Goal: Task Accomplishment & Management: Manage account settings

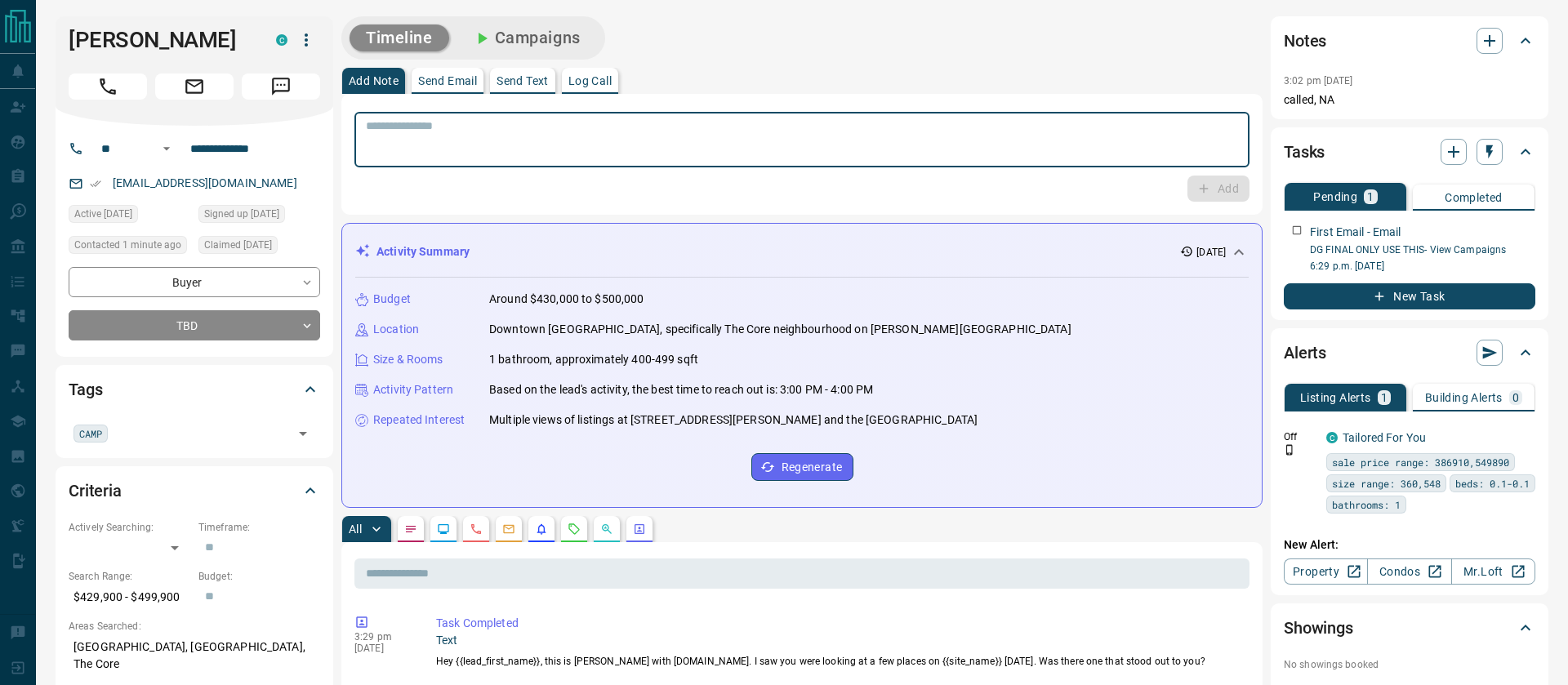
click at [454, 138] on textarea at bounding box center [801, 140] width 872 height 42
type textarea "**********"
click at [1213, 198] on button "Add" at bounding box center [1218, 188] width 62 height 26
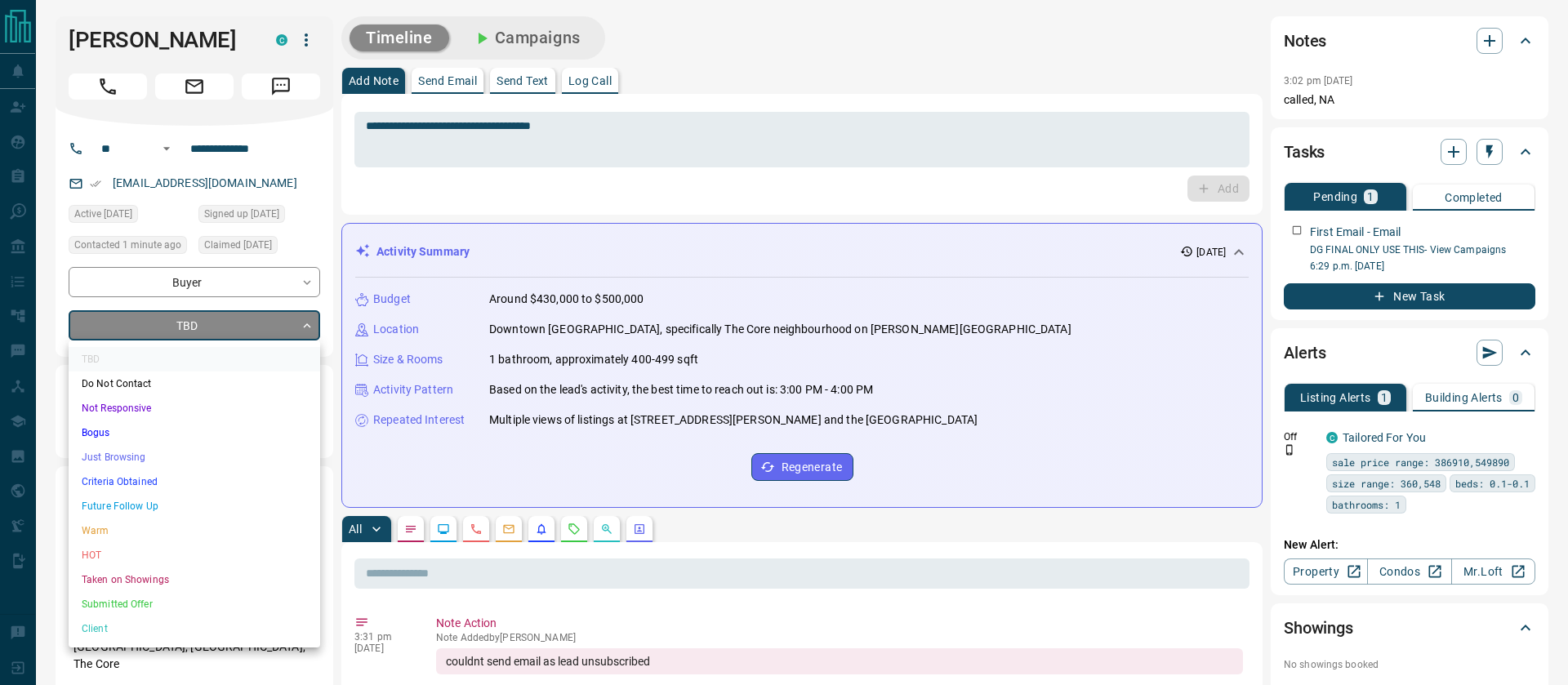
click at [132, 381] on li "Do Not Contact" at bounding box center [194, 383] width 252 height 24
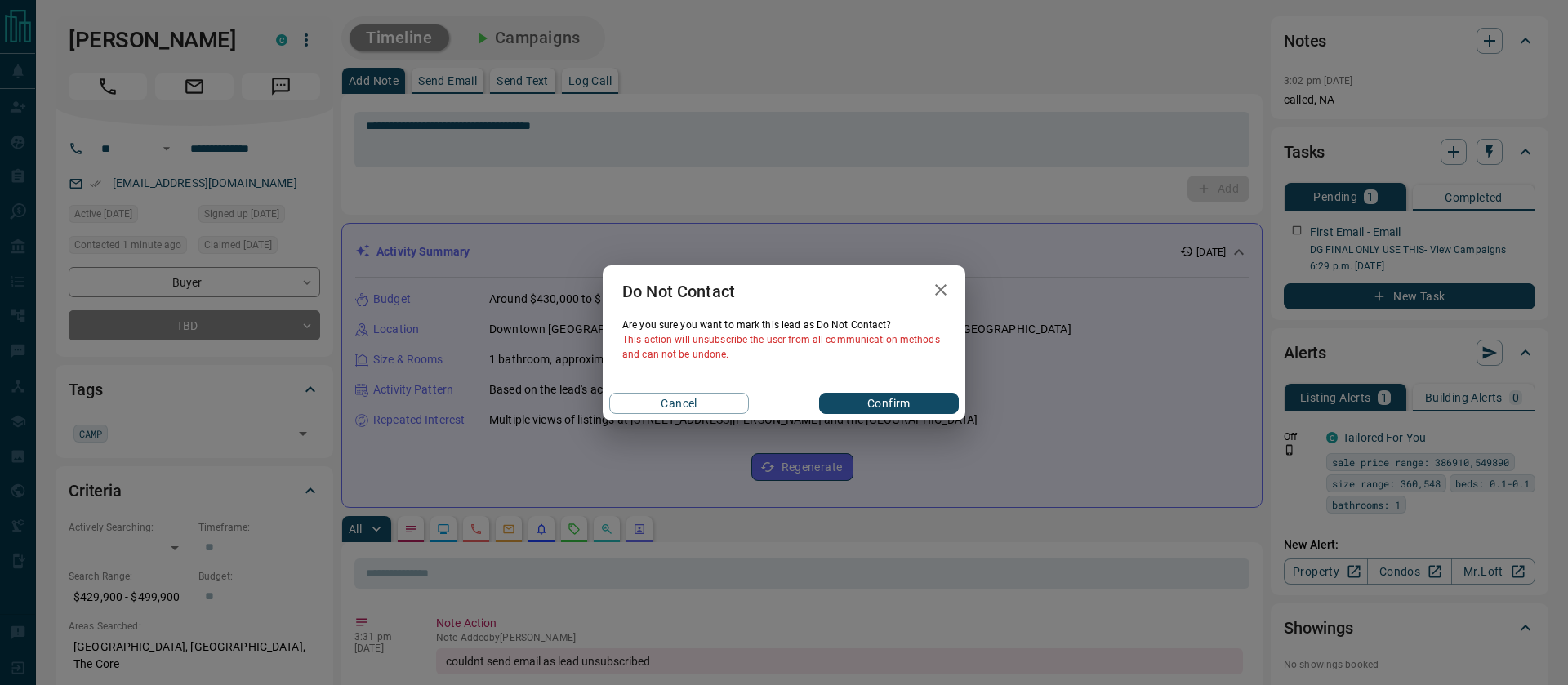
click at [881, 395] on button "Confirm" at bounding box center [889, 402] width 140 height 21
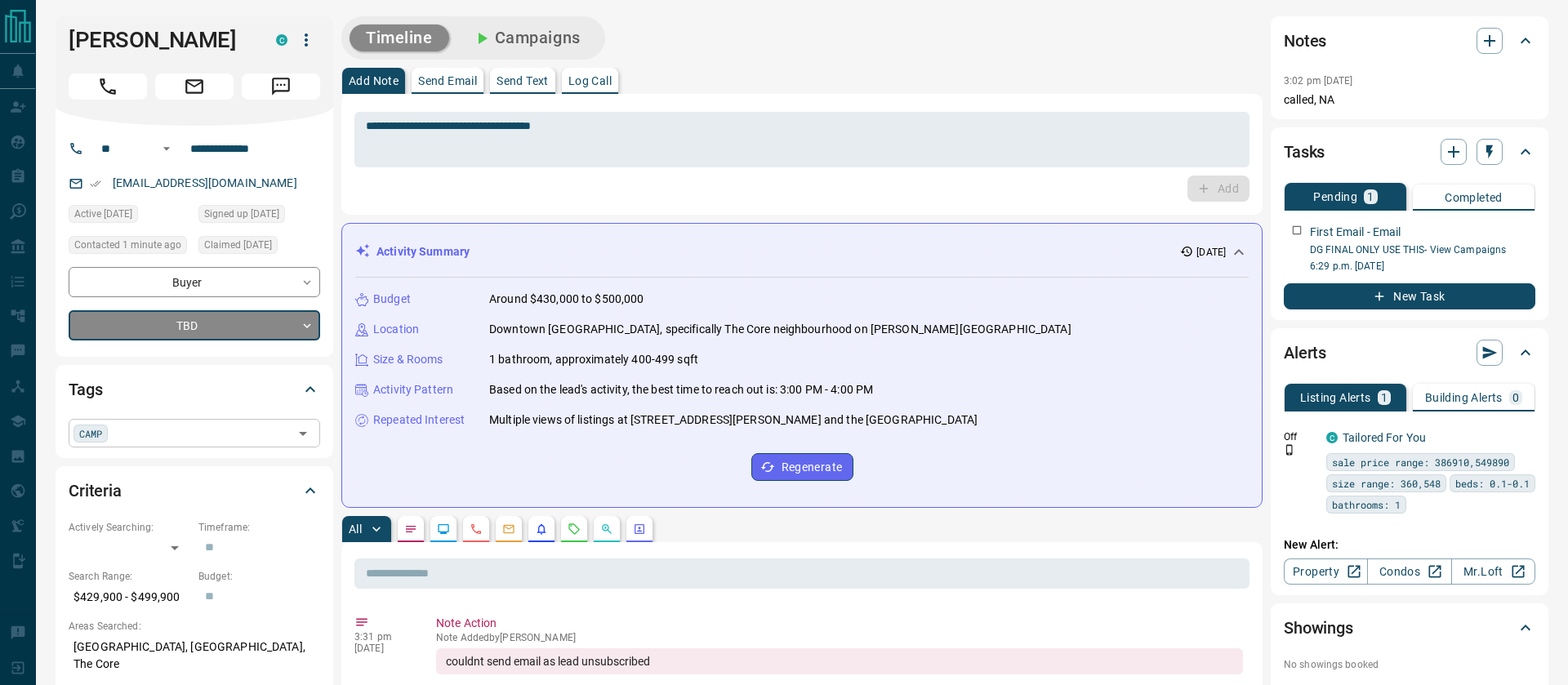
click at [85, 438] on span "CAMP" at bounding box center [90, 434] width 22 height 17
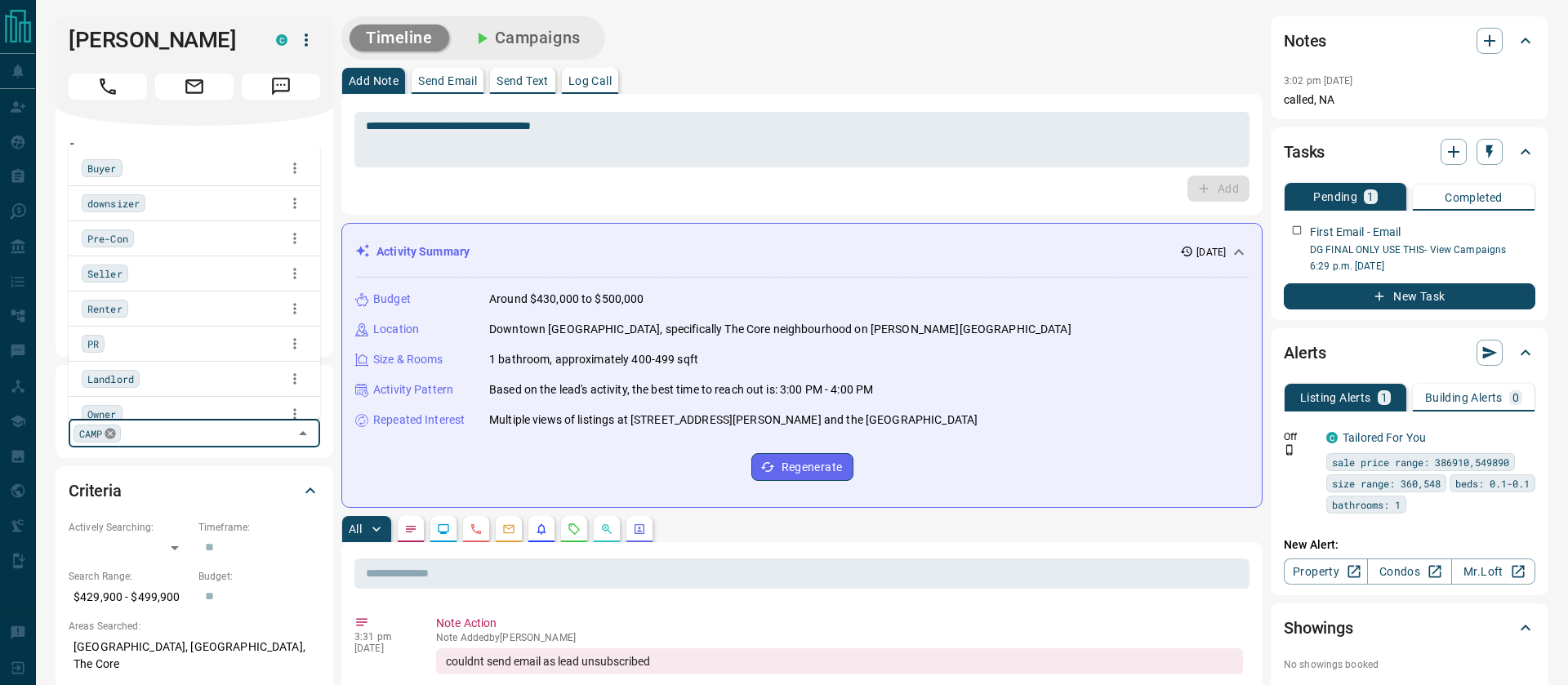
scroll to position [82, 0]
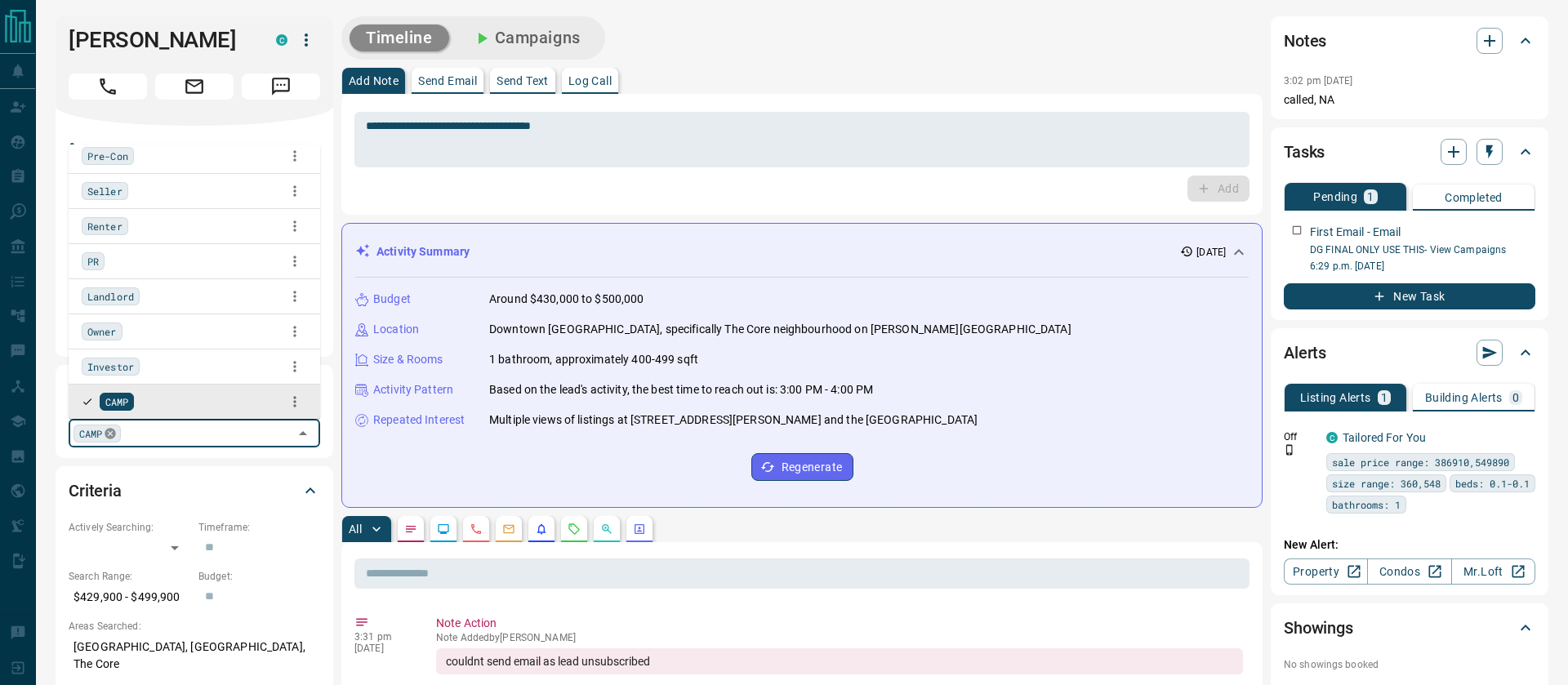
type input "*"
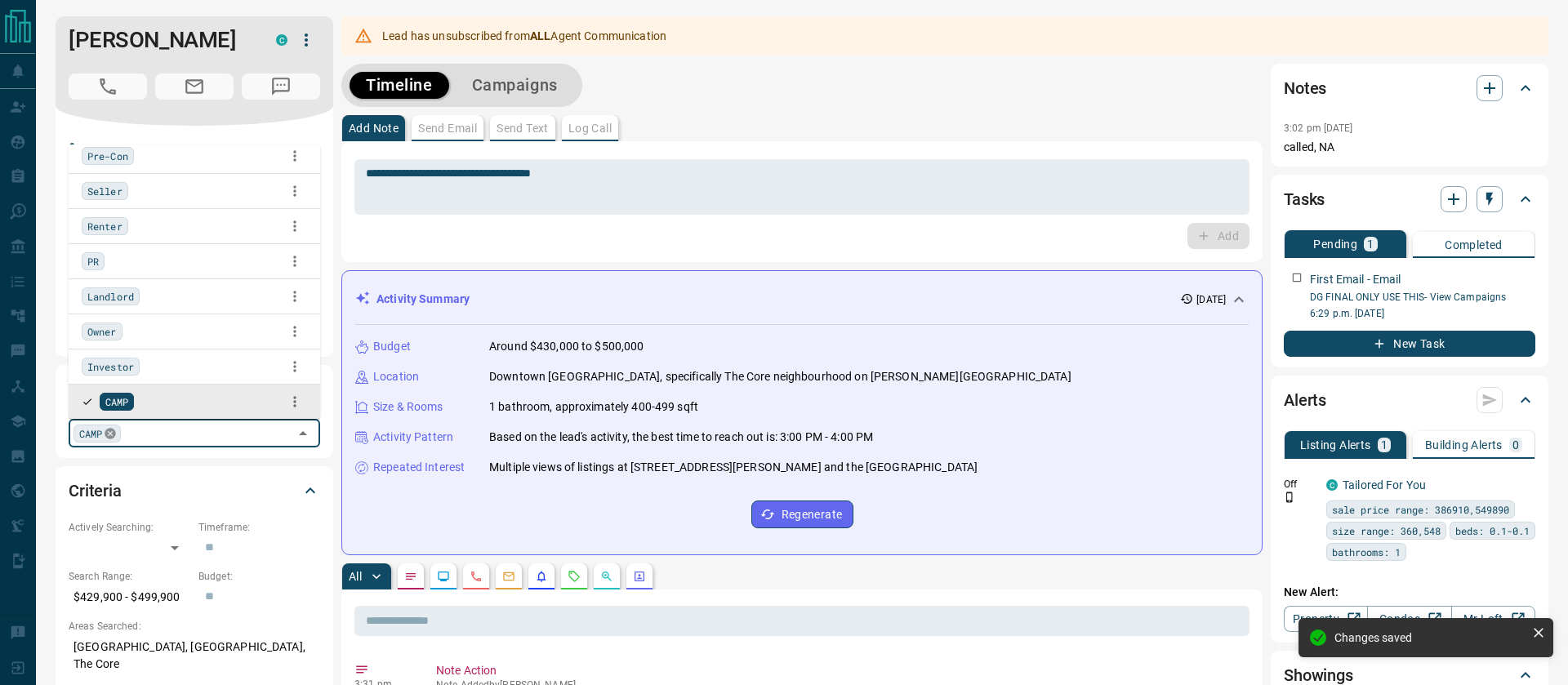
click at [107, 435] on icon at bounding box center [110, 433] width 11 height 11
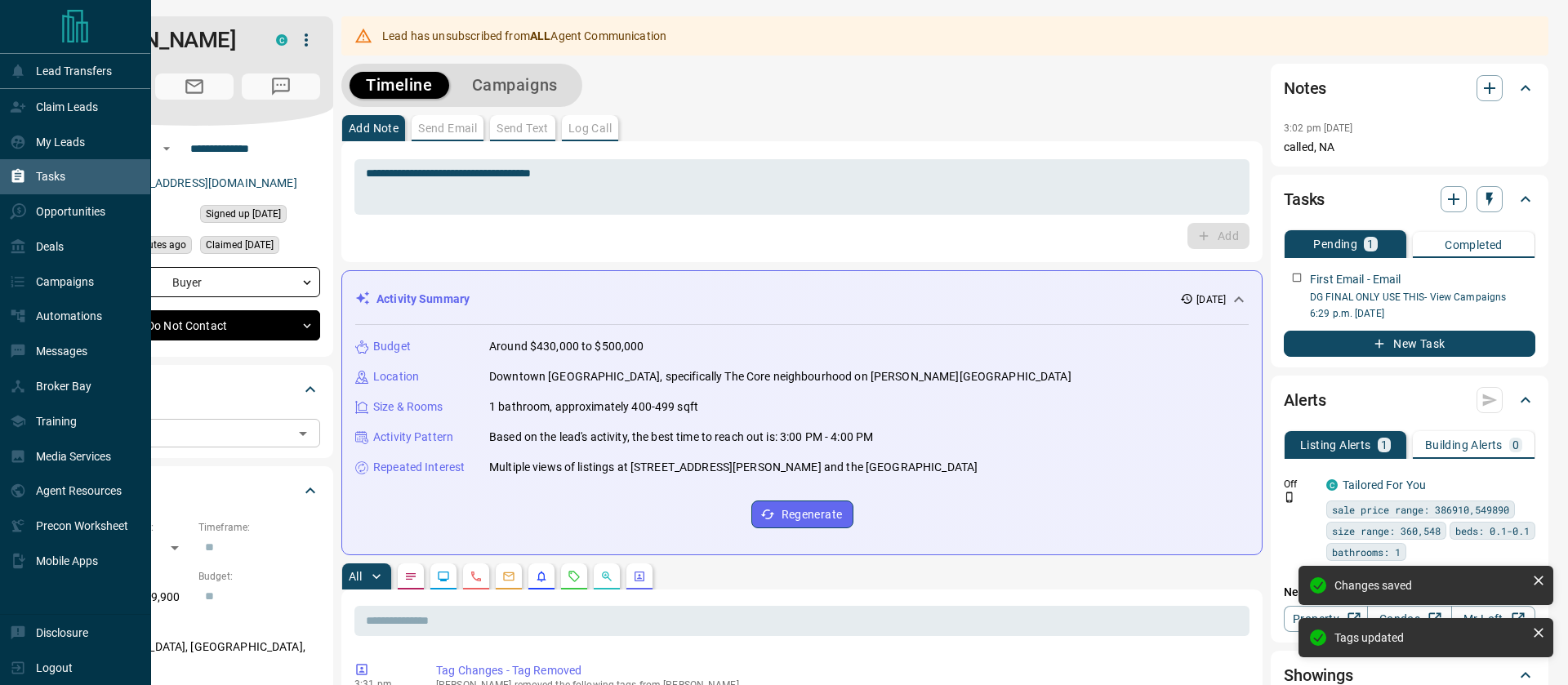
click at [57, 182] on p "Tasks" at bounding box center [50, 177] width 29 height 13
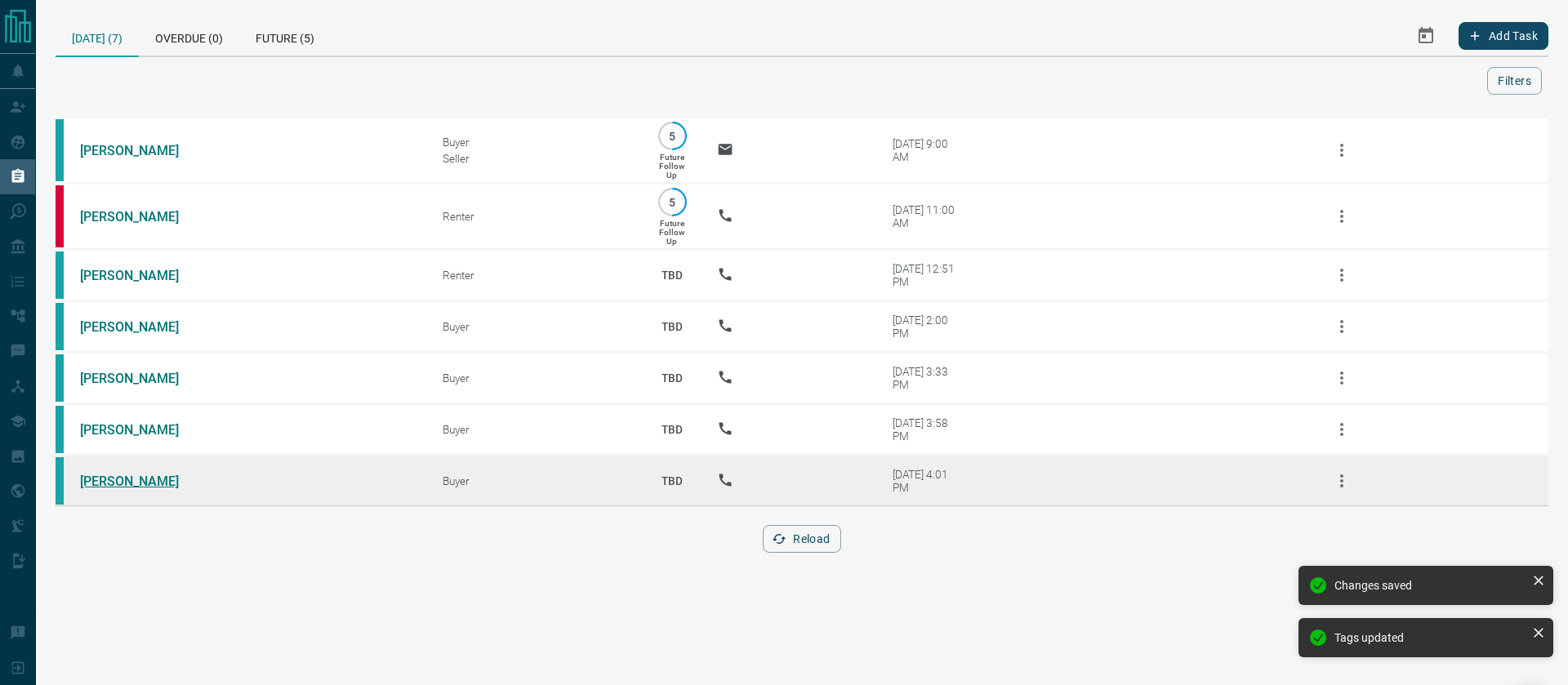
click at [112, 482] on link "[PERSON_NAME]" at bounding box center [141, 481] width 122 height 16
